Goal: Transaction & Acquisition: Book appointment/travel/reservation

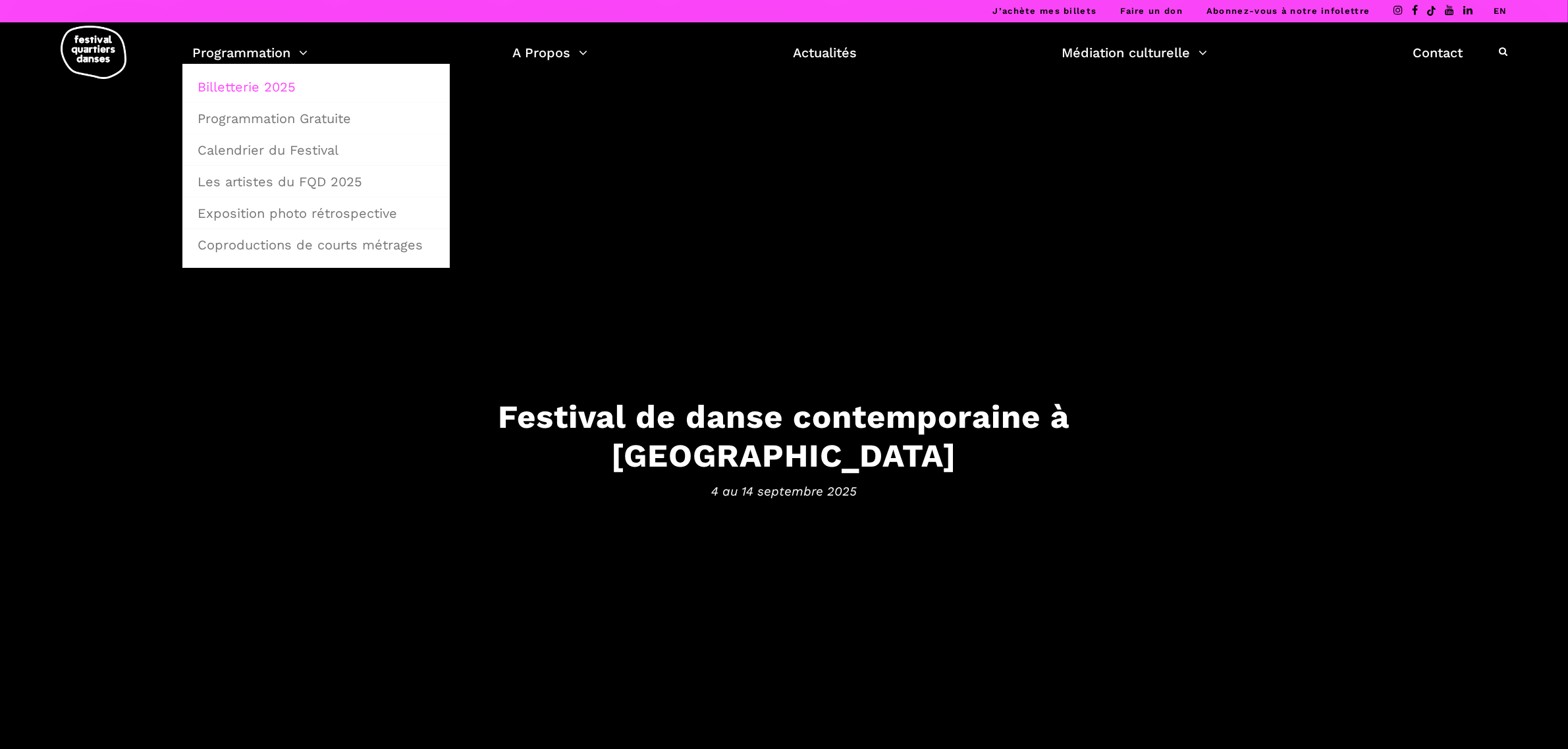
click at [271, 87] on link "Billetterie 2025" at bounding box center [316, 87] width 253 height 30
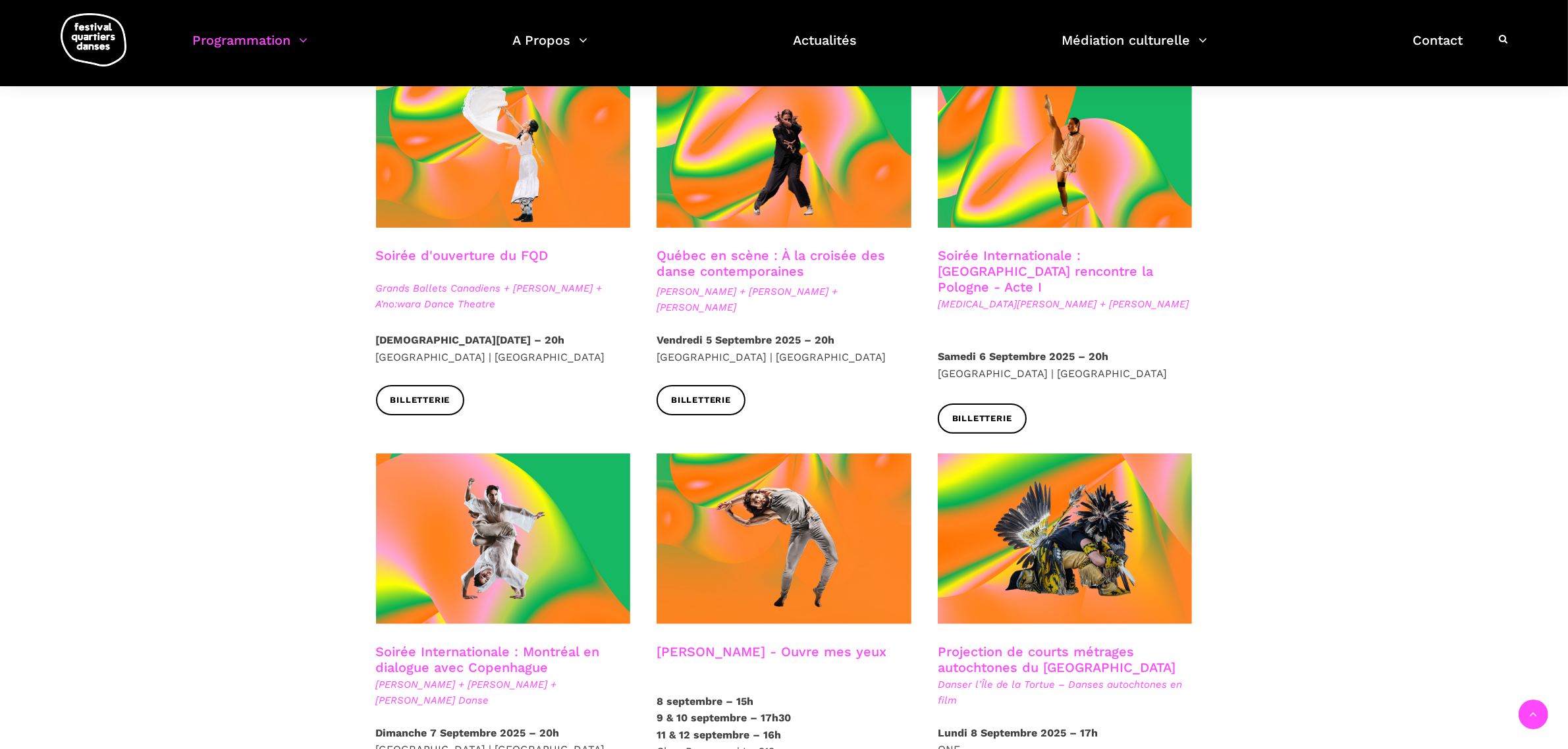
scroll to position [329, 0]
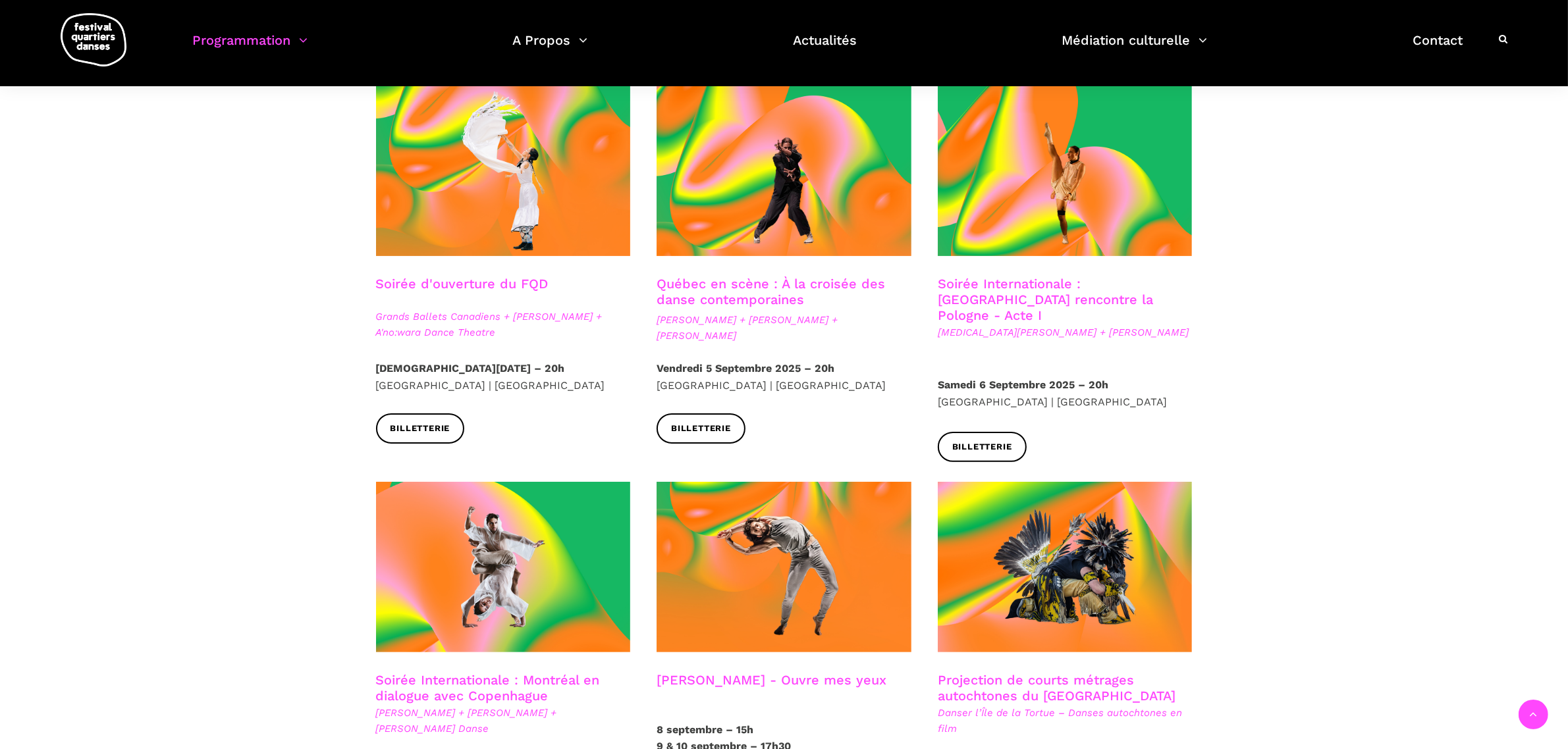
click at [1069, 294] on link "Soirée Internationale : Montréal rencontre la Pologne - Acte I" at bounding box center [1046, 299] width 215 height 47
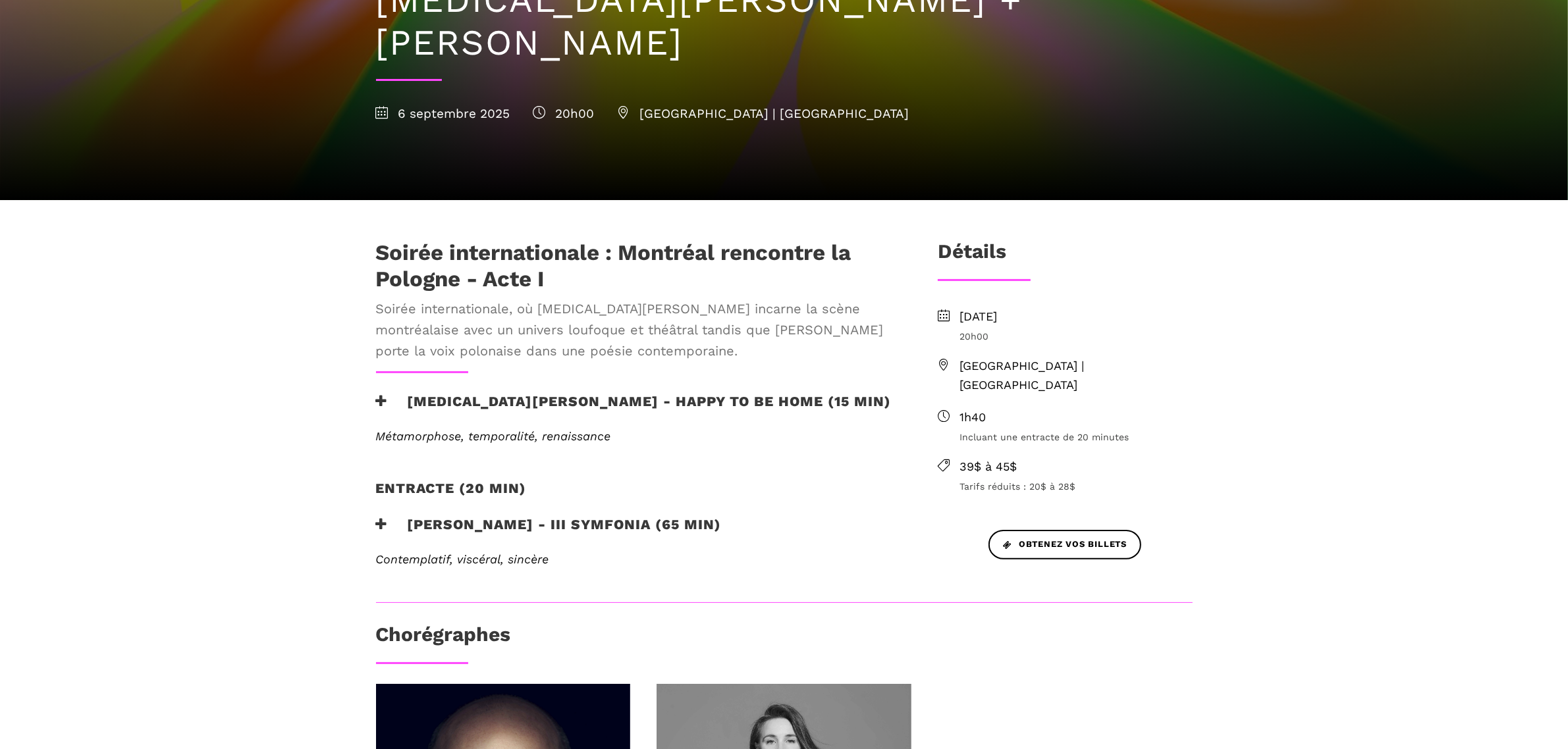
scroll to position [247, 0]
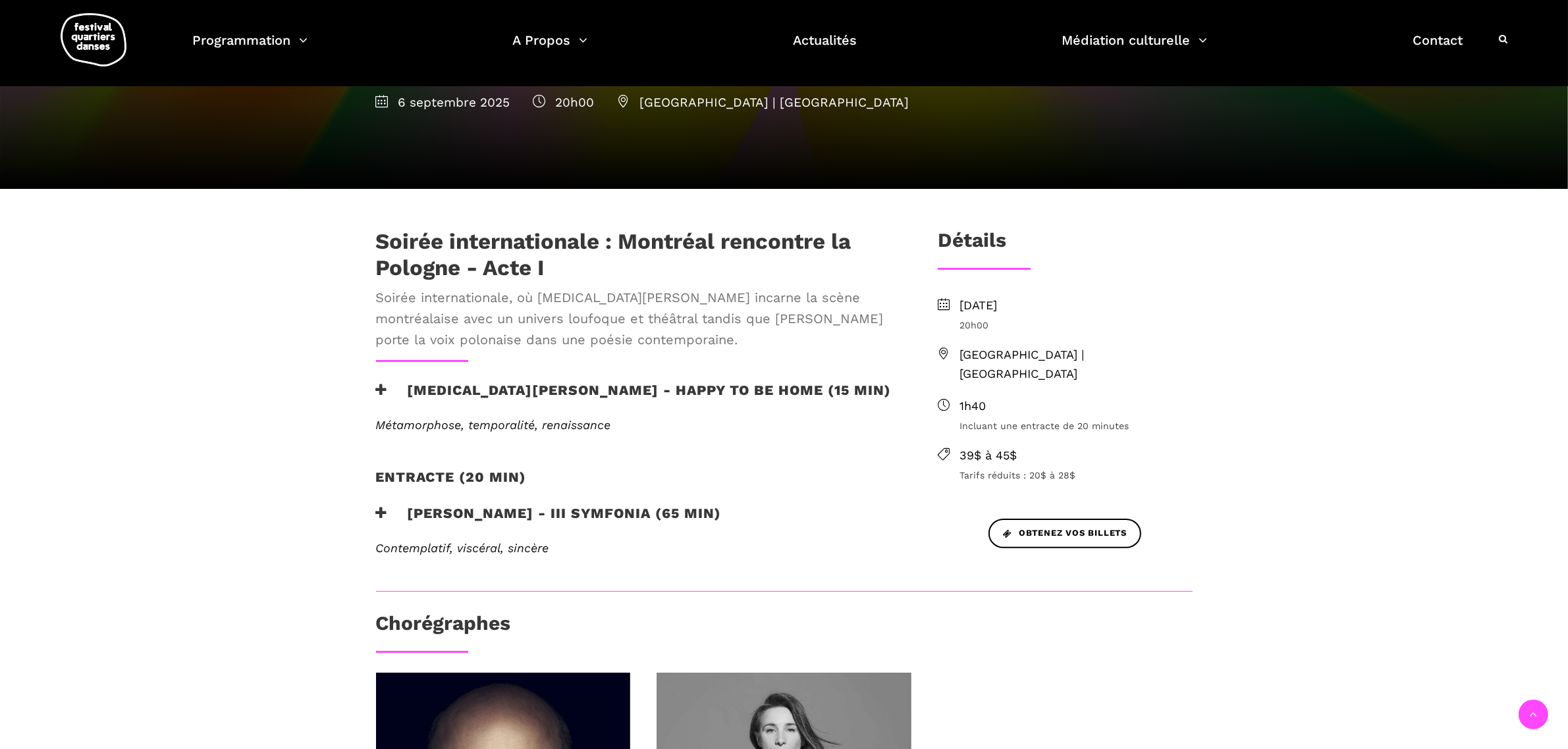
click at [476, 505] on h3 "Janusz Orlik - III Symfonia (65 min)" at bounding box center [549, 521] width 346 height 33
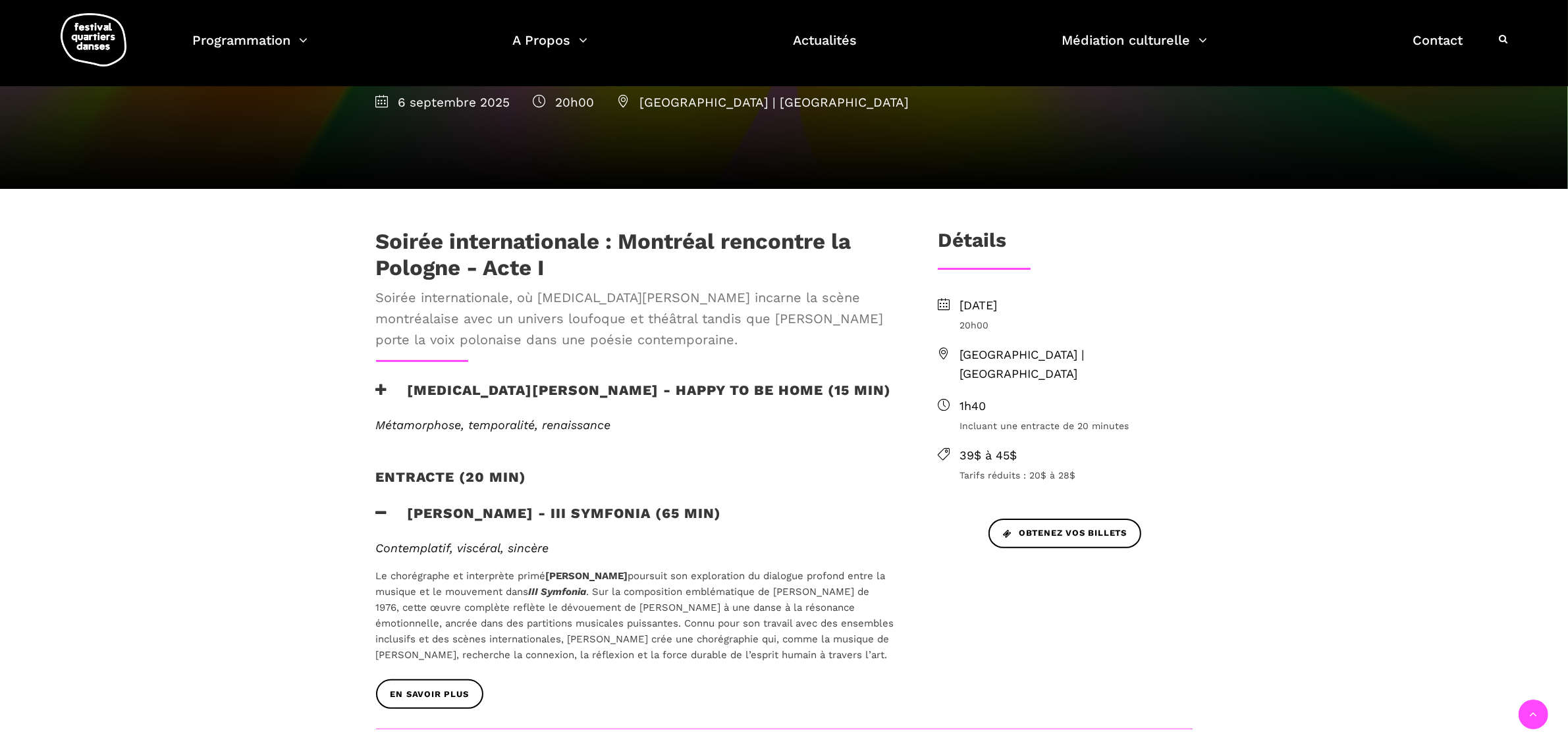
click at [813, 591] on span ". Sur la composition emblématique de Henryk Mikołaj Górecki de 1976, cette œuvr…" at bounding box center [635, 623] width 518 height 75
click at [601, 505] on h3 "Janusz Orlik - III Symfonia (65 min)" at bounding box center [549, 521] width 346 height 33
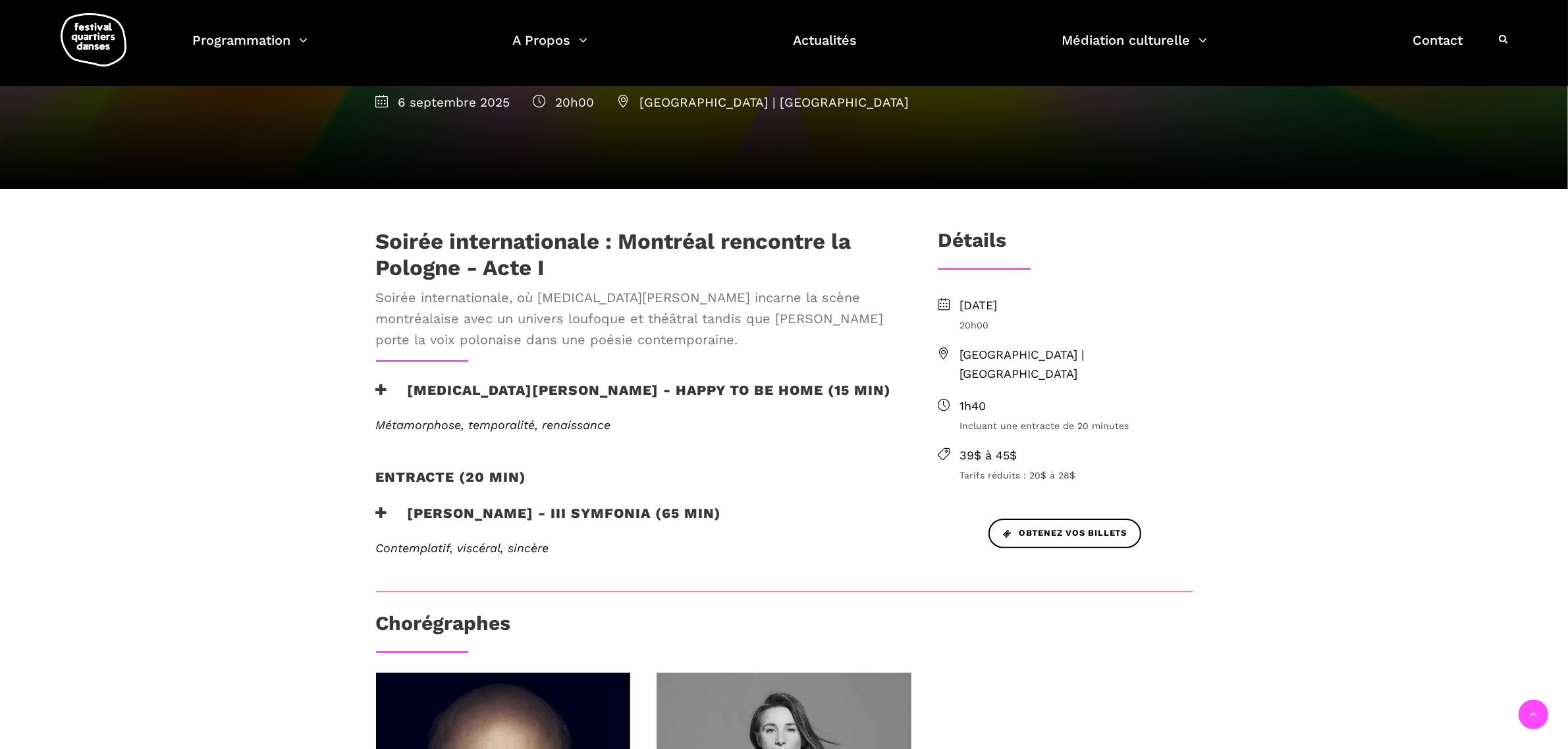
click at [597, 505] on h3 "Janusz Orlik - III Symfonia (65 min)" at bounding box center [549, 521] width 346 height 33
